Goal: Task Accomplishment & Management: Manage account settings

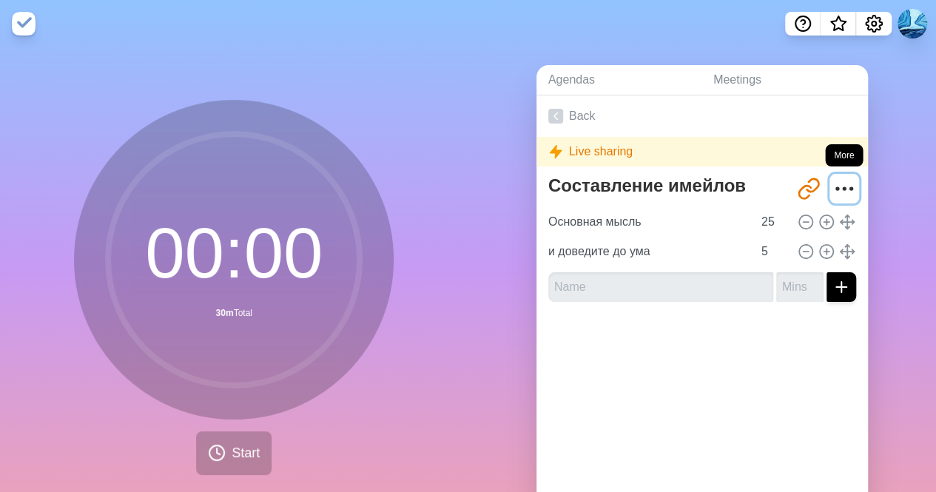
click at [833, 184] on icon "More" at bounding box center [845, 189] width 24 height 24
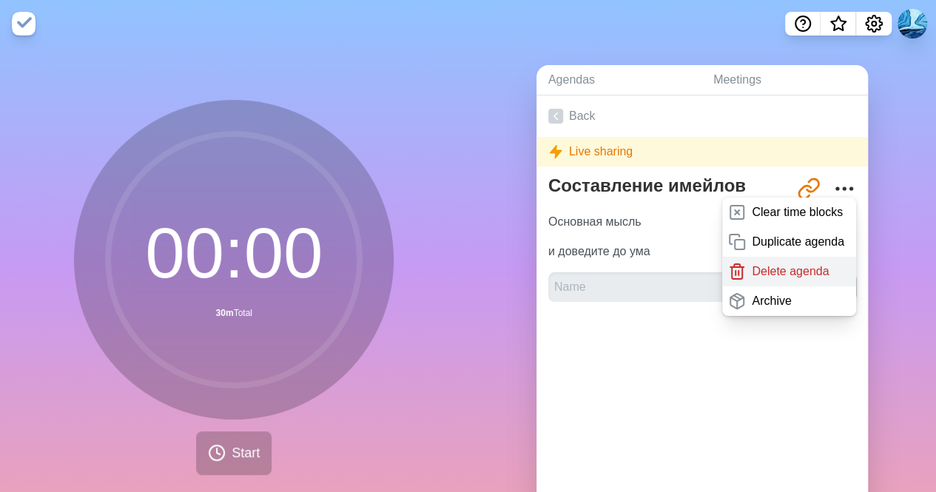
click at [790, 272] on p "Delete agenda" at bounding box center [790, 272] width 77 height 18
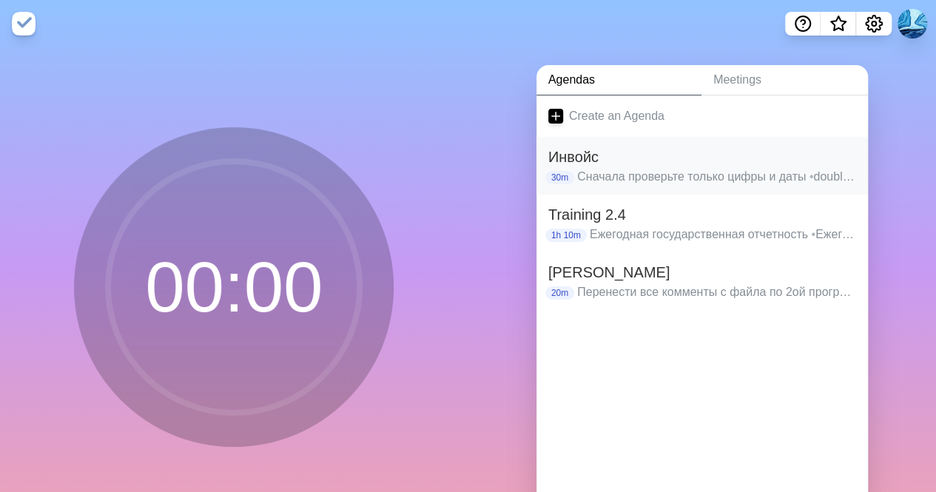
click at [817, 167] on h2 "Инвойс" at bounding box center [702, 157] width 308 height 22
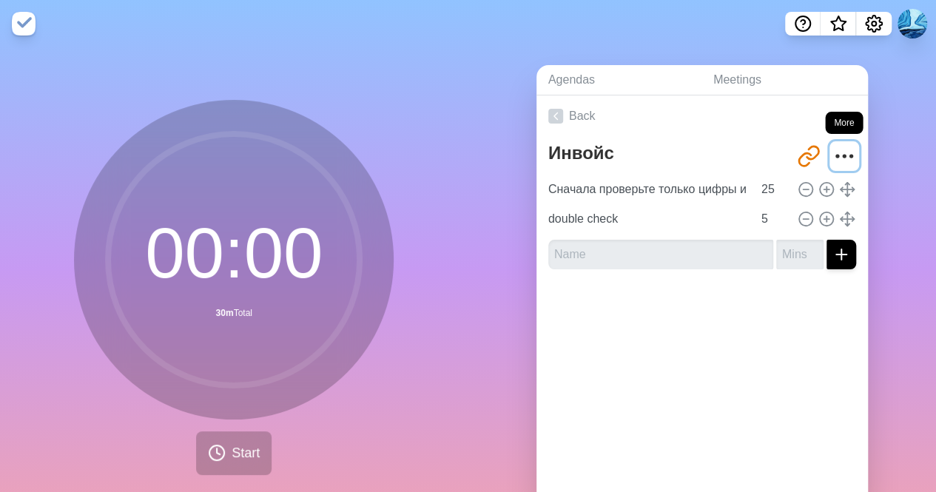
click at [833, 157] on icon "More" at bounding box center [845, 156] width 24 height 24
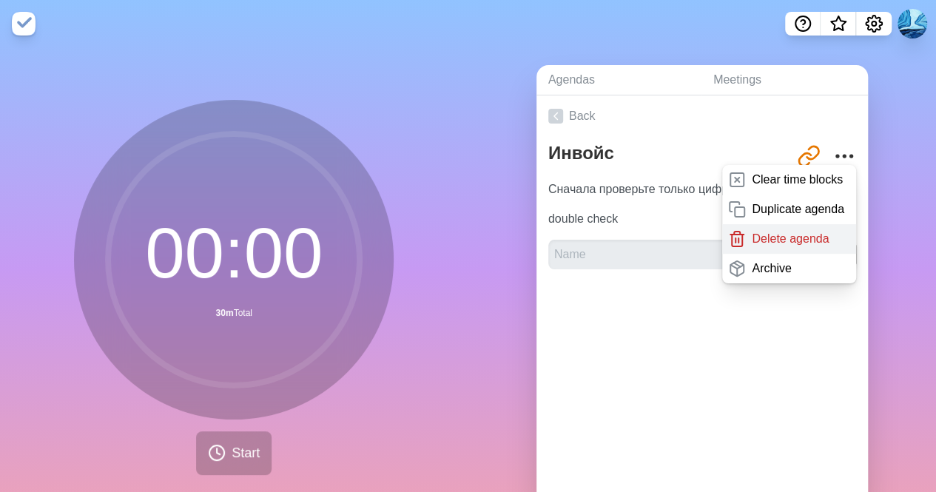
click at [790, 237] on p "Delete agenda" at bounding box center [790, 239] width 77 height 18
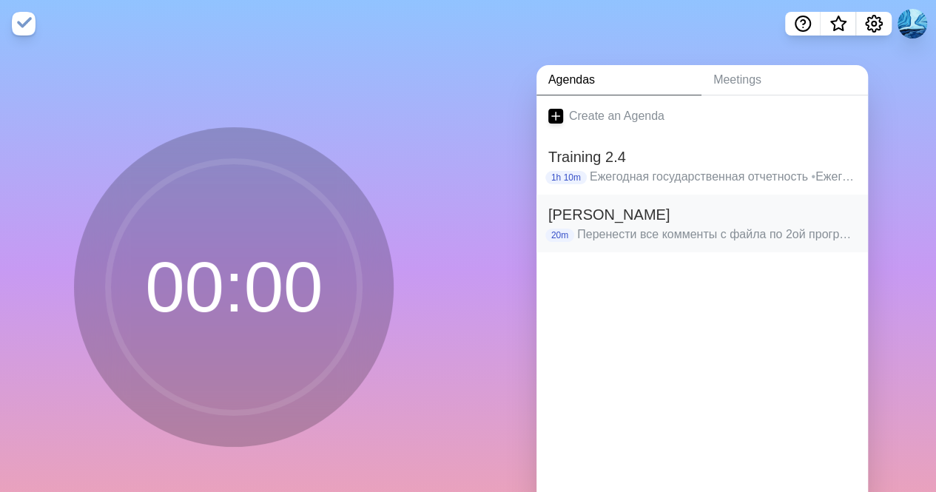
click at [726, 214] on h2 "[PERSON_NAME]" at bounding box center [702, 215] width 308 height 22
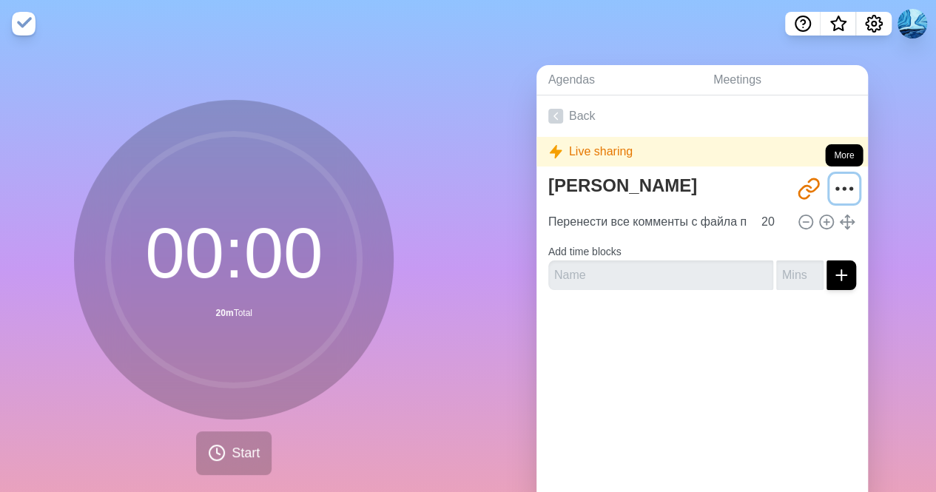
click at [835, 179] on icon "More" at bounding box center [845, 189] width 24 height 24
click at [833, 189] on icon "More" at bounding box center [845, 189] width 24 height 24
click at [841, 186] on button "More" at bounding box center [845, 189] width 30 height 30
click at [836, 187] on icon "More" at bounding box center [845, 189] width 24 height 24
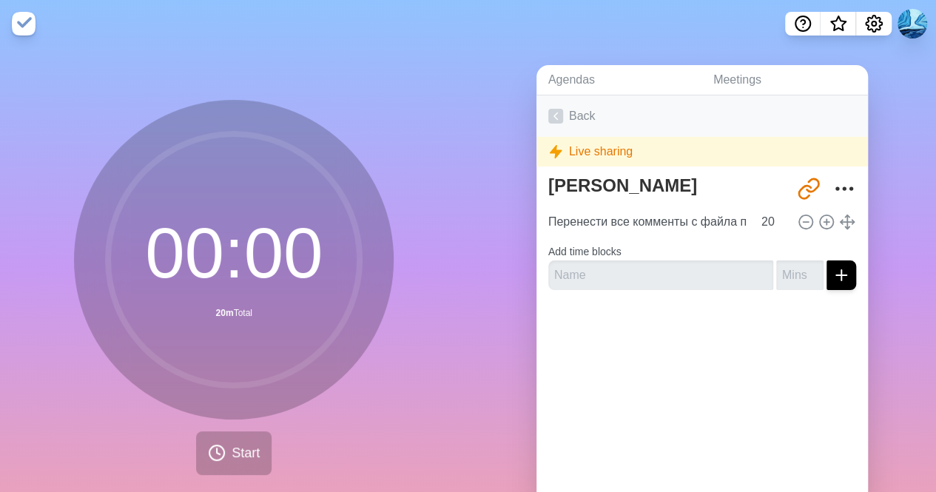
click at [574, 119] on link "Back" at bounding box center [703, 115] width 332 height 41
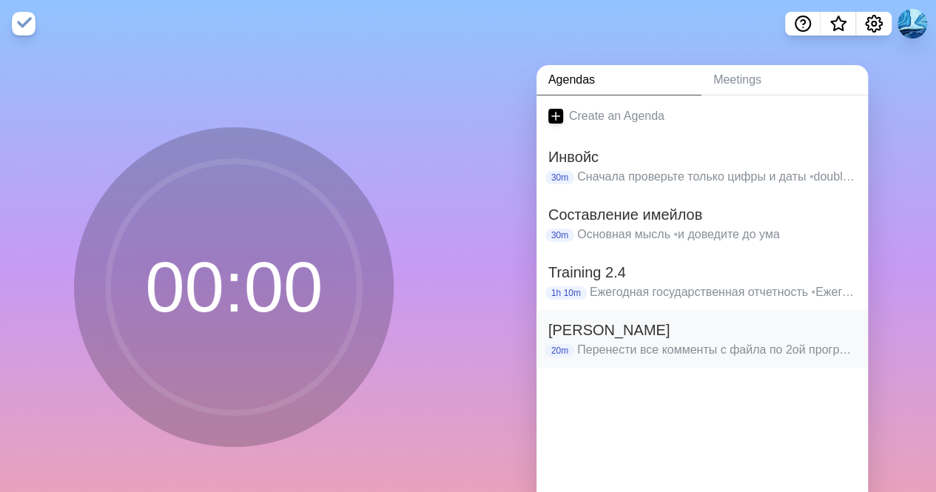
click at [757, 334] on h2 "[PERSON_NAME]" at bounding box center [702, 330] width 308 height 22
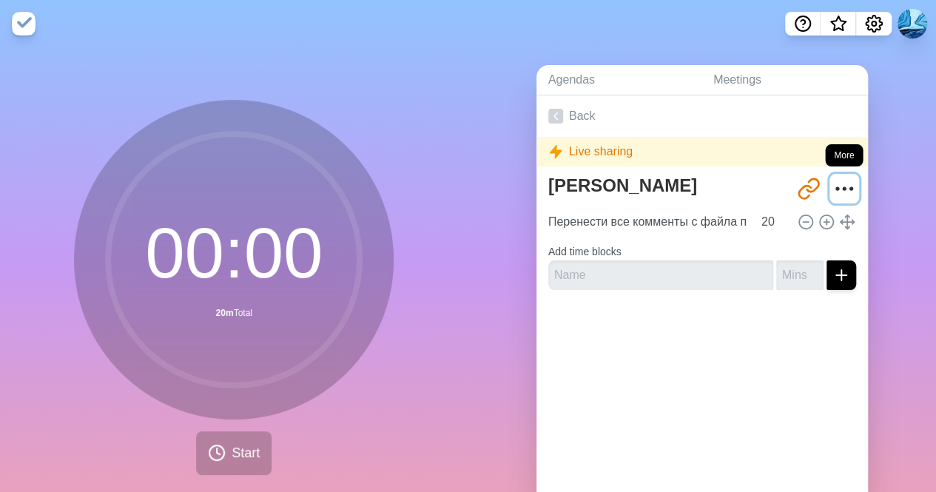
click at [833, 180] on icon "More" at bounding box center [845, 189] width 24 height 24
drag, startPoint x: 821, startPoint y: 180, endPoint x: 304, endPoint y: 101, distance: 522.6
click at [304, 101] on div "00 : 00 20m Total" at bounding box center [234, 260] width 320 height 320
click at [34, 22] on img at bounding box center [24, 24] width 24 height 24
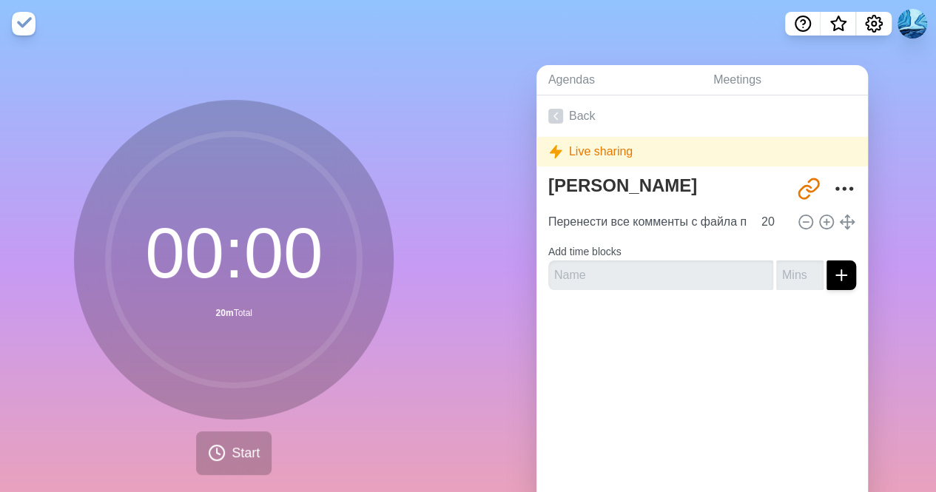
click at [26, 19] on img at bounding box center [24, 24] width 24 height 24
click at [833, 181] on icon "More" at bounding box center [845, 189] width 24 height 24
click at [833, 178] on icon "More" at bounding box center [845, 189] width 24 height 24
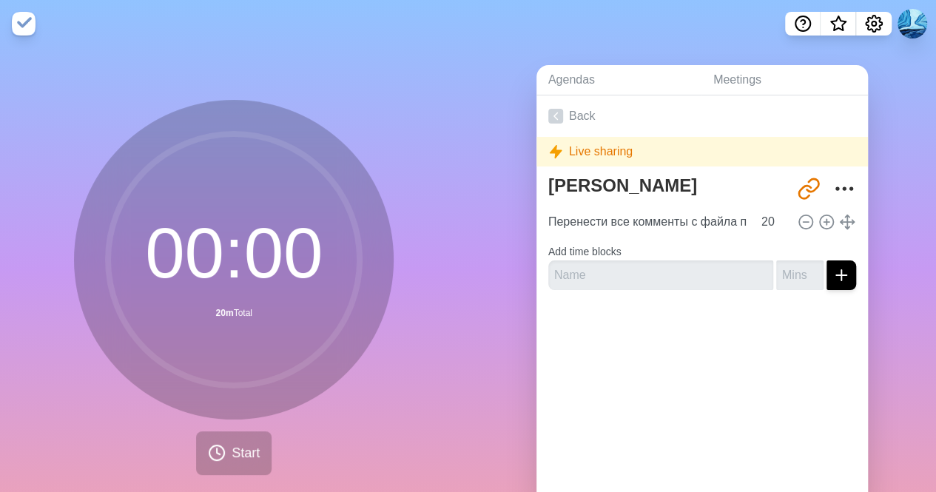
drag, startPoint x: 831, startPoint y: 177, endPoint x: 909, endPoint y: 196, distance: 80.0
click at [909, 196] on div "Agendas Meetings Back Live sharing Мин Обр http://timeblocks.co/-O_AtEyJB0VQDeC…" at bounding box center [702, 292] width 468 height 491
